Goal: Task Accomplishment & Management: Use online tool/utility

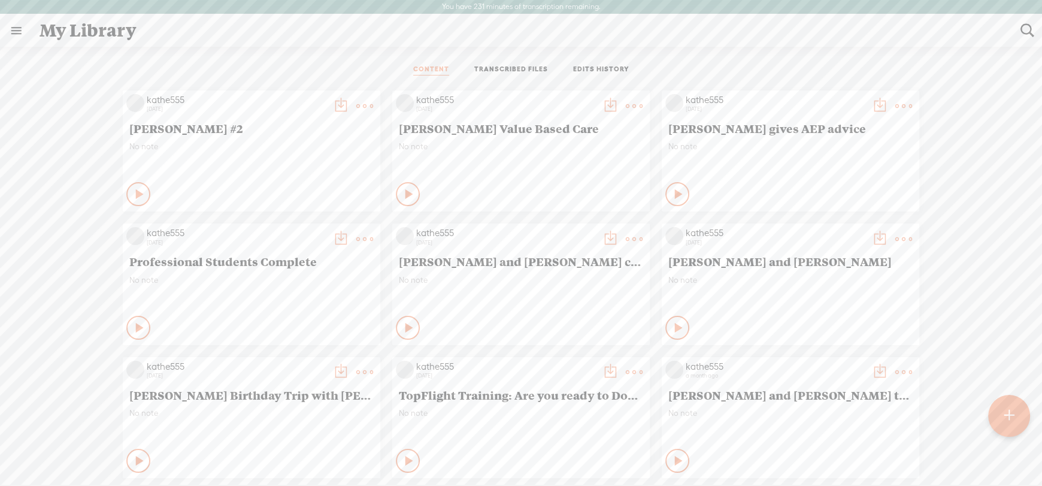
click at [177, 128] on span "[PERSON_NAME] #2" at bounding box center [251, 128] width 244 height 14
click at [356, 107] on t at bounding box center [364, 106] width 17 height 17
click at [271, 144] on link "Edit" at bounding box center [299, 146] width 120 height 28
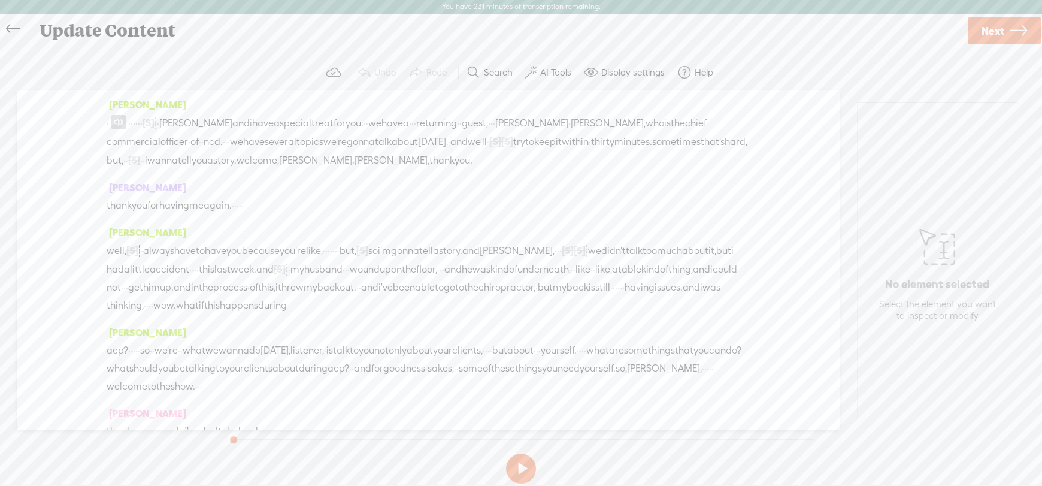
click at [483, 284] on div "well, [S] i i · always have to have you because you're like, · · · · · · · but,…" at bounding box center [428, 277] width 643 height 73
click at [354, 186] on div "[PERSON_NAME] thank you for having me again. · · · · ·" at bounding box center [428, 200] width 643 height 45
drag, startPoint x: 139, startPoint y: 121, endPoint x: 197, endPoint y: 120, distance: 58.1
click at [197, 120] on div "· · · · · · · [S] welcome back to the insurance · business babes podcast. · · ·…" at bounding box center [428, 142] width 643 height 56
click at [555, 68] on label "AI Tools" at bounding box center [555, 72] width 31 height 12
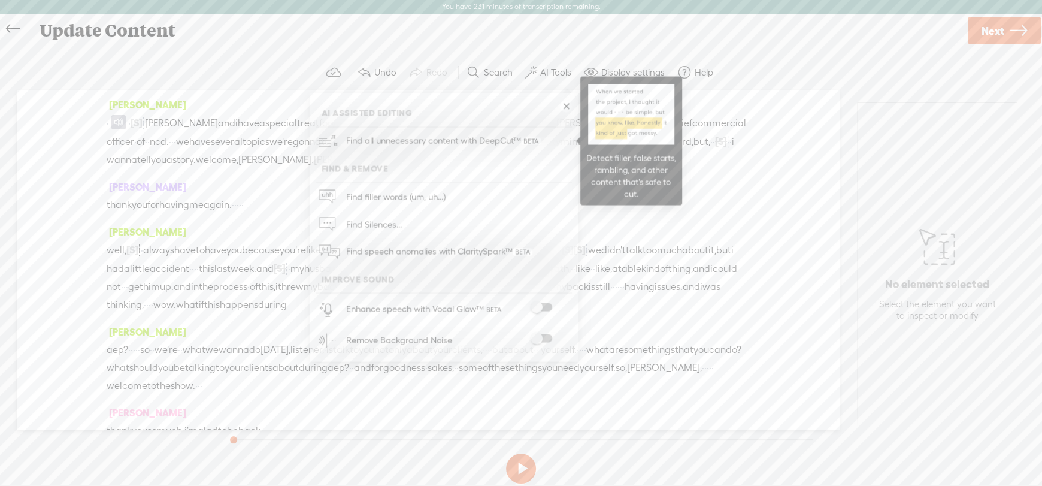
click at [419, 143] on span "Find all unnecessary content with DeepCut™" at bounding box center [443, 141] width 203 height 28
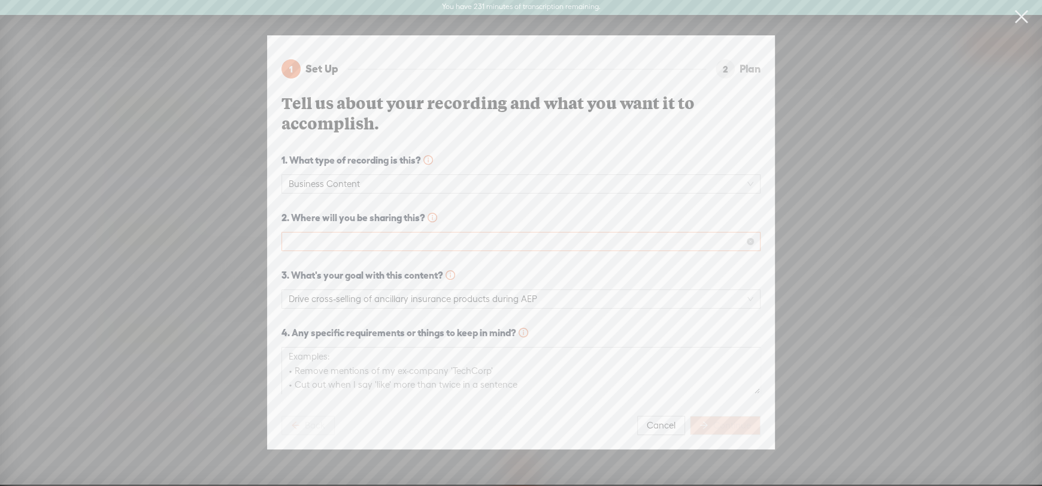
click at [365, 232] on span at bounding box center [521, 241] width 465 height 18
click at [308, 280] on div "Podcast (Spotify, Apple Podcasts, etc.)" at bounding box center [521, 279] width 460 height 14
click at [722, 425] on span "Continue" at bounding box center [732, 425] width 38 height 12
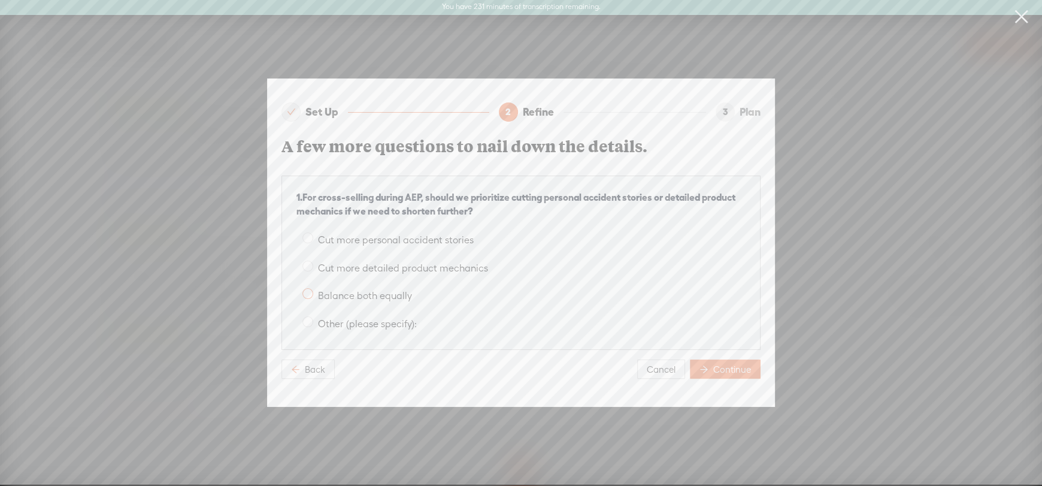
click at [310, 289] on span at bounding box center [307, 293] width 11 height 11
click at [310, 289] on input "Balance both equally" at bounding box center [307, 293] width 11 height 11
radio input "true"
click at [722, 364] on span "Continue" at bounding box center [732, 370] width 38 height 12
